Goal: Transaction & Acquisition: Purchase product/service

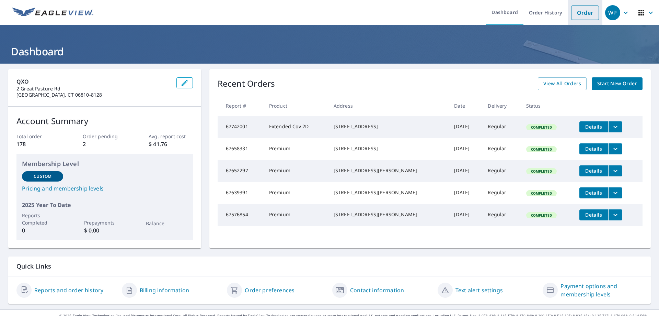
click at [579, 14] on link "Order" at bounding box center [585, 12] width 28 height 14
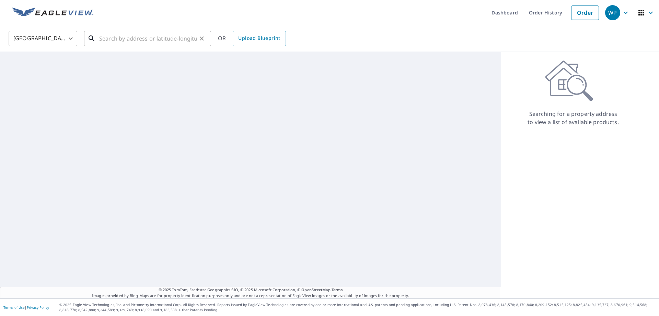
click at [127, 38] on input "text" at bounding box center [148, 38] width 98 height 19
paste input "Stellar420!"
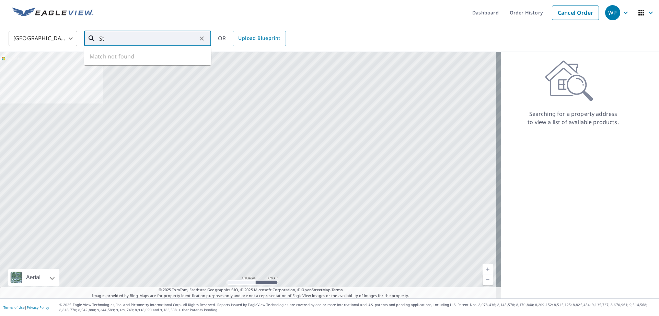
type input "S"
click at [142, 38] on input "text" at bounding box center [148, 38] width 98 height 19
paste input "10 Sanford Dr Easton CT, 06612"
click at [150, 67] on p "Easton, CT 06612" at bounding box center [152, 65] width 108 height 7
type input "10 Sanford Dr Easton, CT 06612"
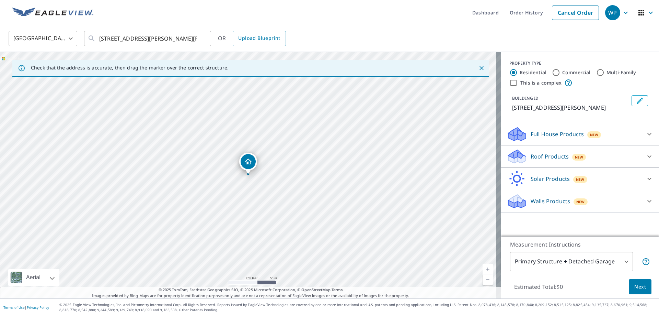
click at [531, 157] on p "Roof Products" at bounding box center [550, 156] width 38 height 8
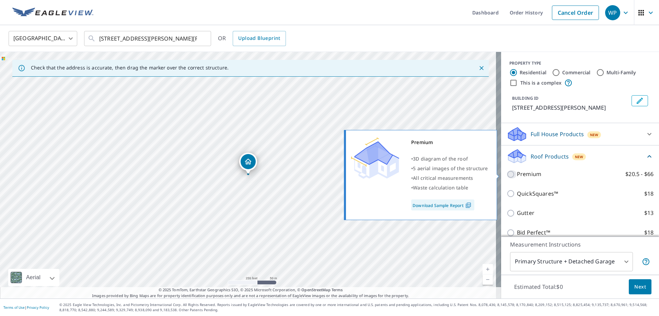
click at [507, 173] on input "Premium $20.5 - $66" at bounding box center [512, 174] width 10 height 8
checkbox input "true"
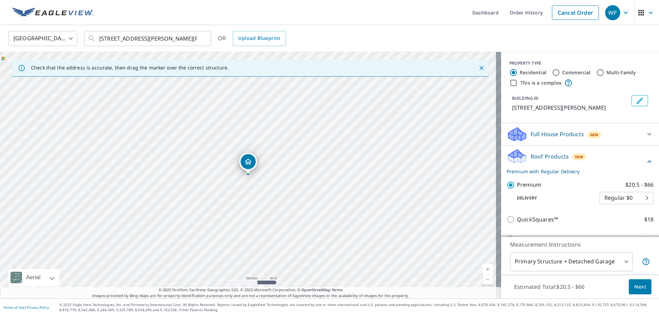
click at [638, 286] on span "Next" at bounding box center [641, 286] width 12 height 9
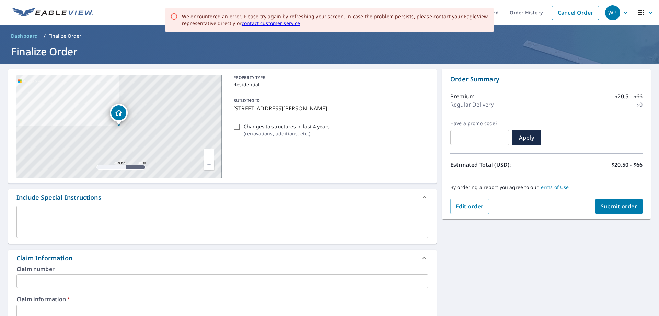
click at [511, 109] on div "Premium $20.5 - $66 Regular Delivery $0" at bounding box center [546, 102] width 192 height 36
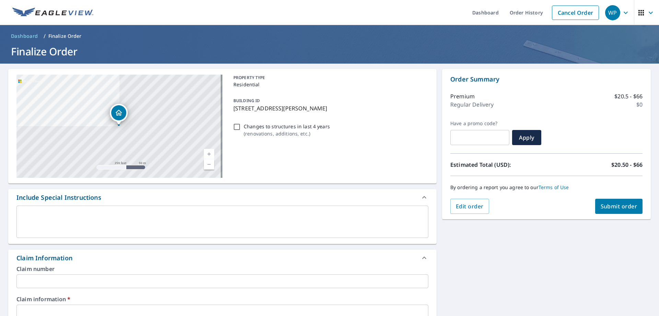
click at [55, 307] on input "text" at bounding box center [222, 311] width 412 height 14
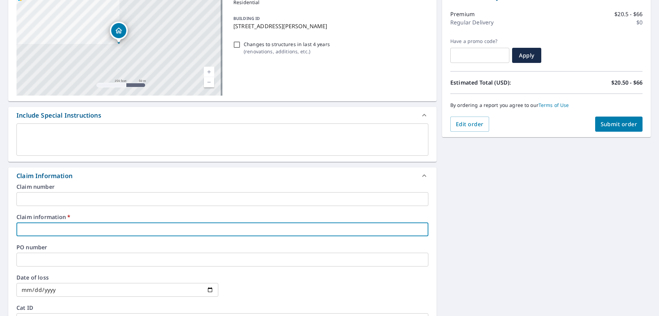
scroll to position [103, 0]
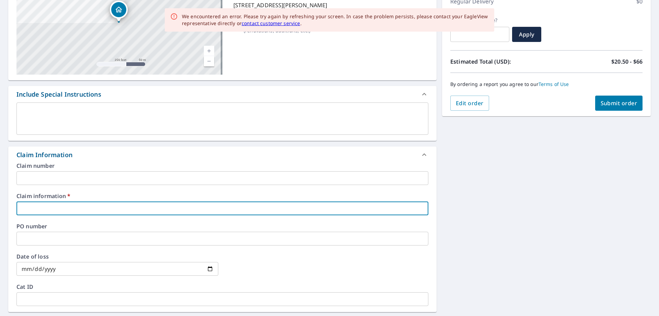
click at [94, 208] on input "text" at bounding box center [222, 208] width 412 height 14
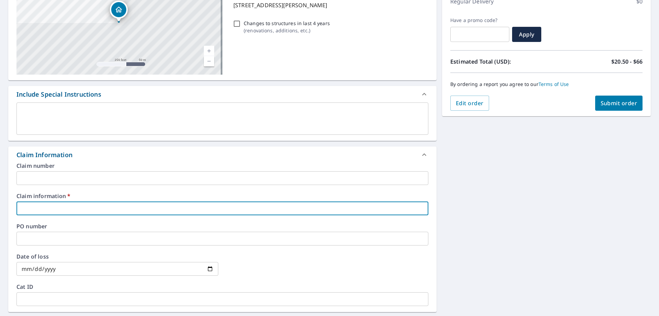
type input "363943"
checkbox input "true"
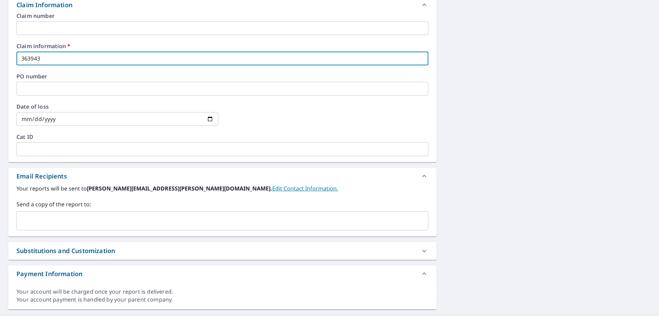
scroll to position [269, 0]
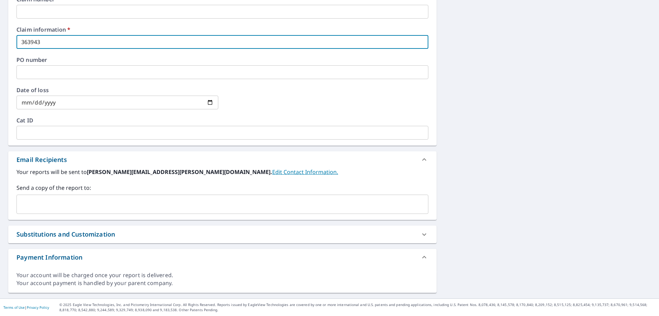
click at [41, 200] on input "text" at bounding box center [218, 203] width 396 height 13
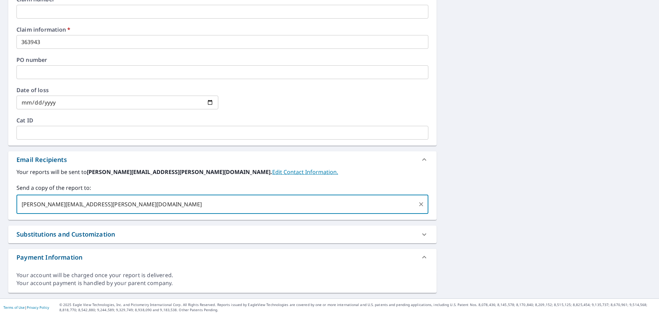
type input "camilo.restrepo@qxo.com"
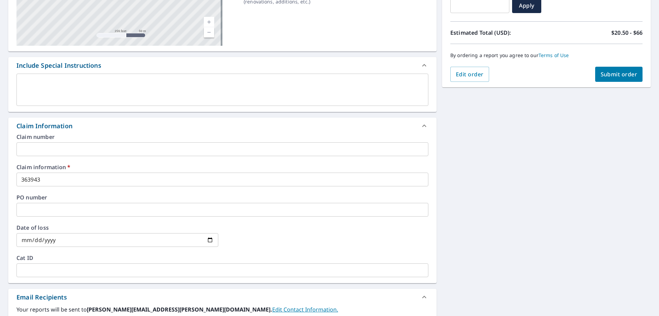
scroll to position [0, 0]
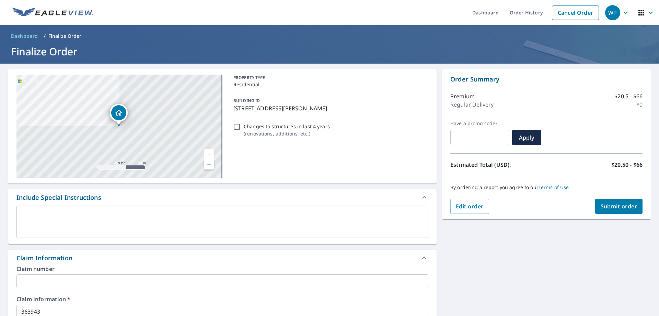
click at [601, 207] on span "Submit order" at bounding box center [619, 206] width 37 height 8
checkbox input "true"
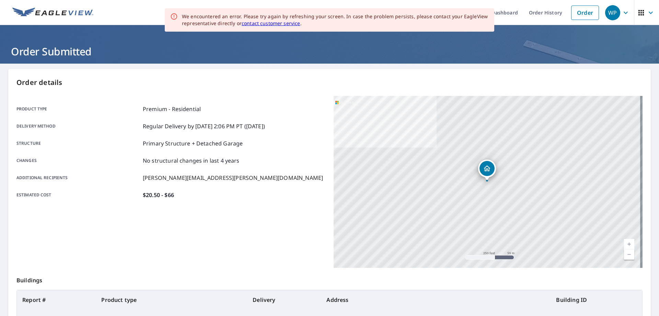
click at [273, 22] on link "contact customer service" at bounding box center [271, 23] width 59 height 7
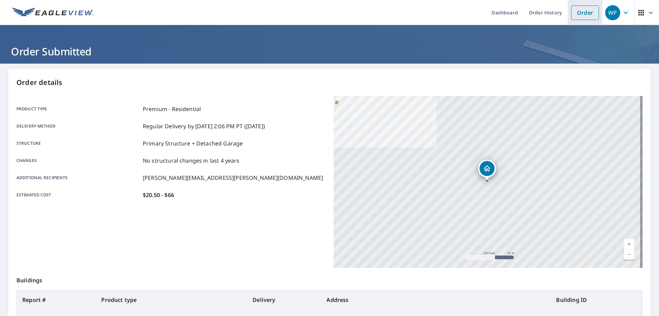
click at [579, 14] on link "Order" at bounding box center [585, 12] width 28 height 14
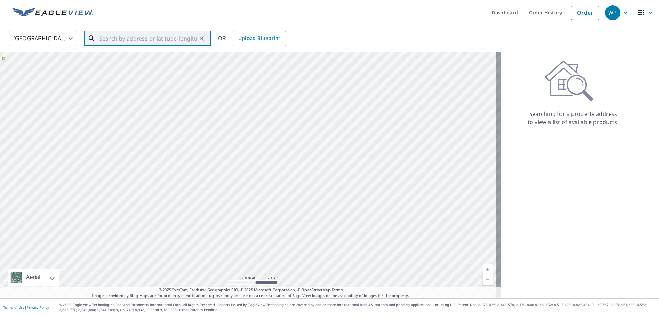
click at [128, 38] on input "text" at bounding box center [148, 38] width 98 height 19
paste input "10 Sanford Dr Easton CT, 06612"
click at [152, 58] on span "10 Sanford Dr" at bounding box center [152, 58] width 108 height 8
type input "10 Sanford Dr Easton, CT 06612"
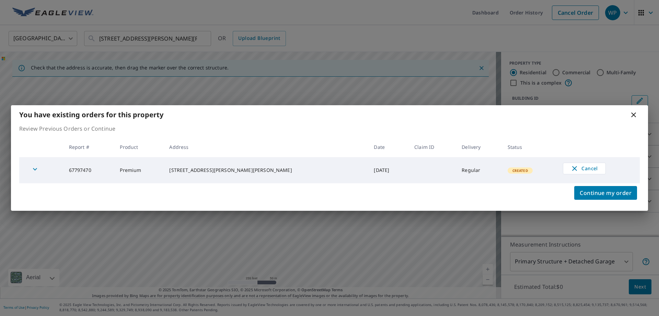
click at [633, 112] on icon at bounding box center [634, 115] width 8 height 8
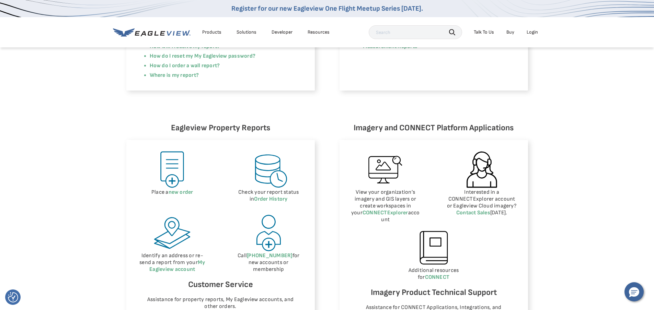
scroll to position [172, 0]
